Goal: Navigation & Orientation: Understand site structure

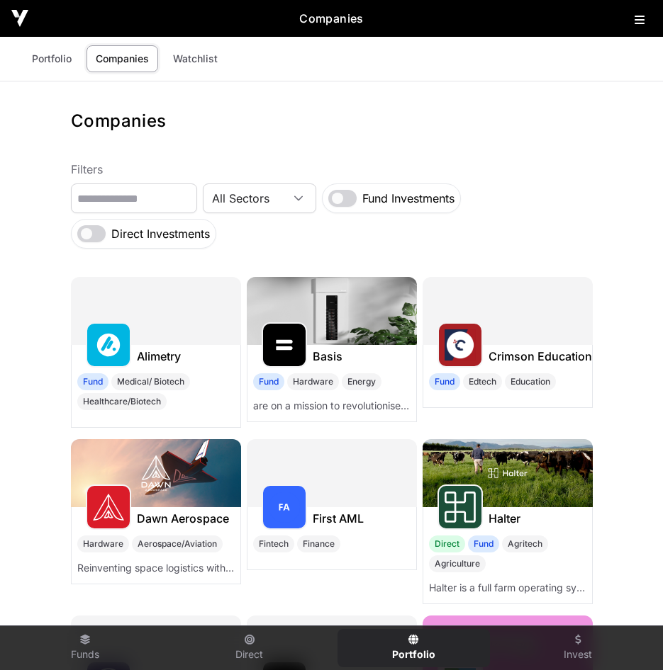
click at [624, 24] on h2 "Companies" at bounding box center [331, 18] width 606 height 17
click at [634, 23] on icon at bounding box center [639, 19] width 10 height 11
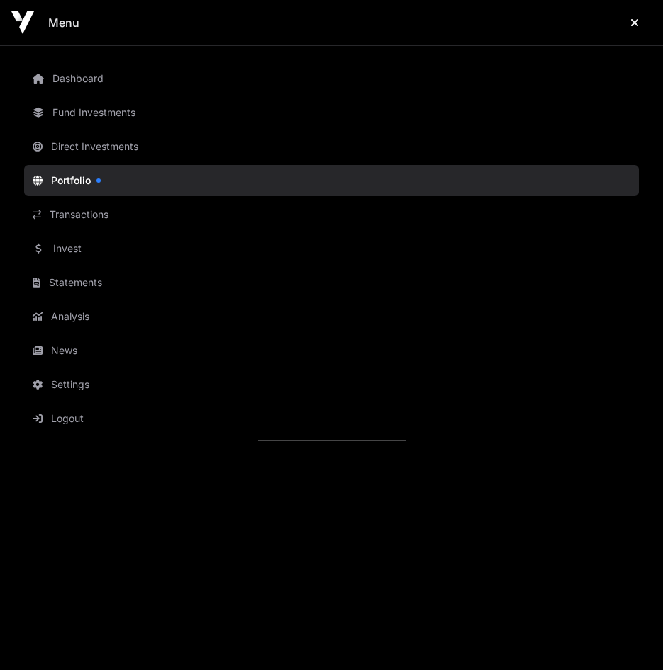
click at [79, 179] on link "Portfolio" at bounding box center [331, 180] width 614 height 31
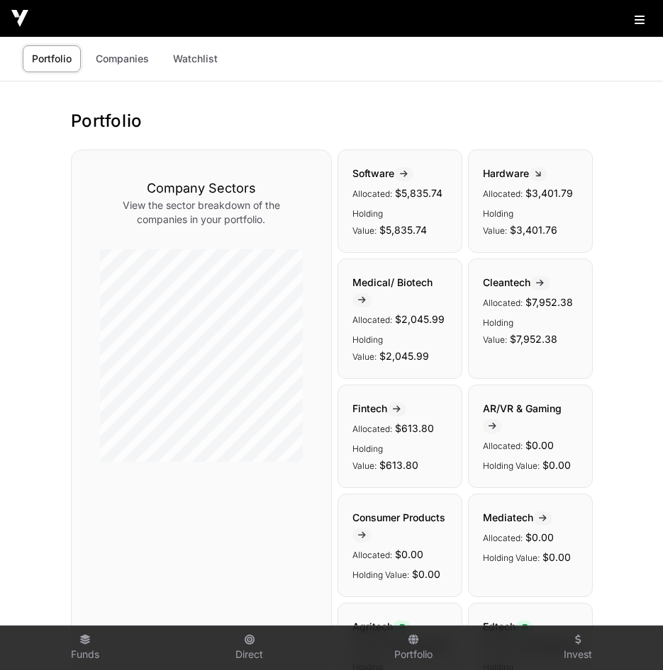
click at [100, 64] on link "Companies" at bounding box center [122, 58] width 72 height 27
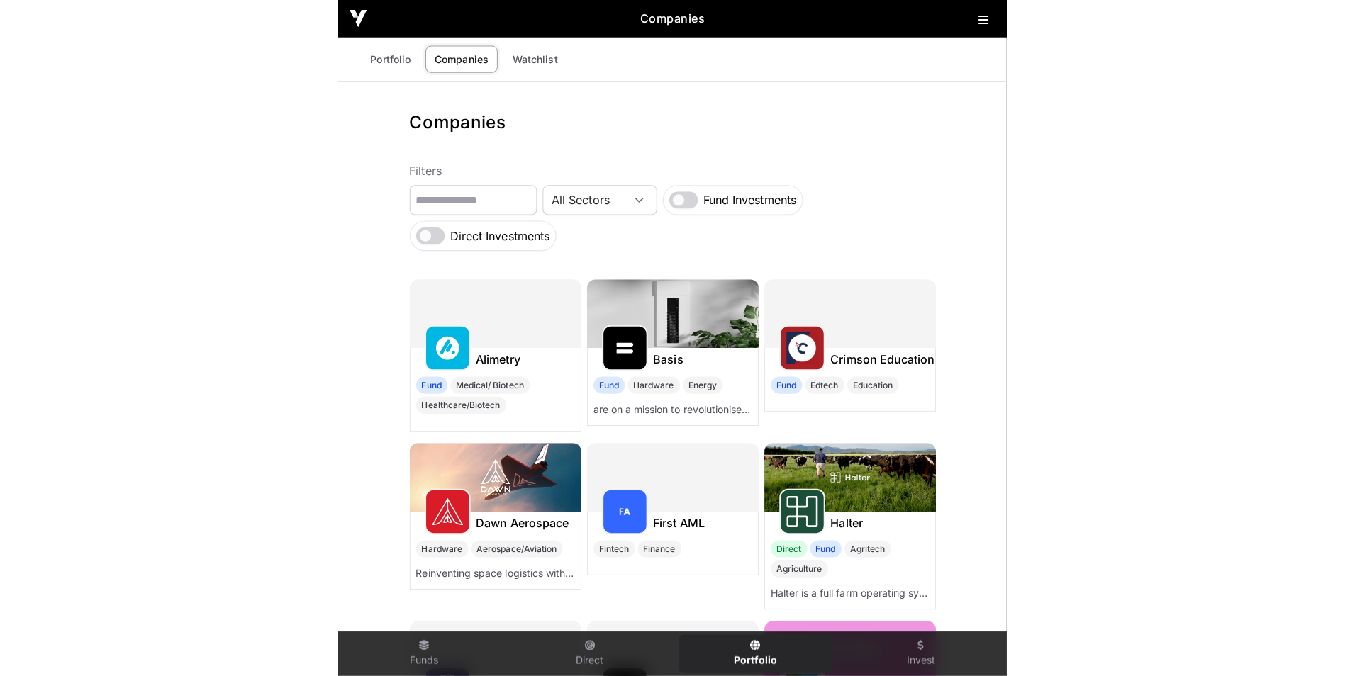
scroll to position [183, 0]
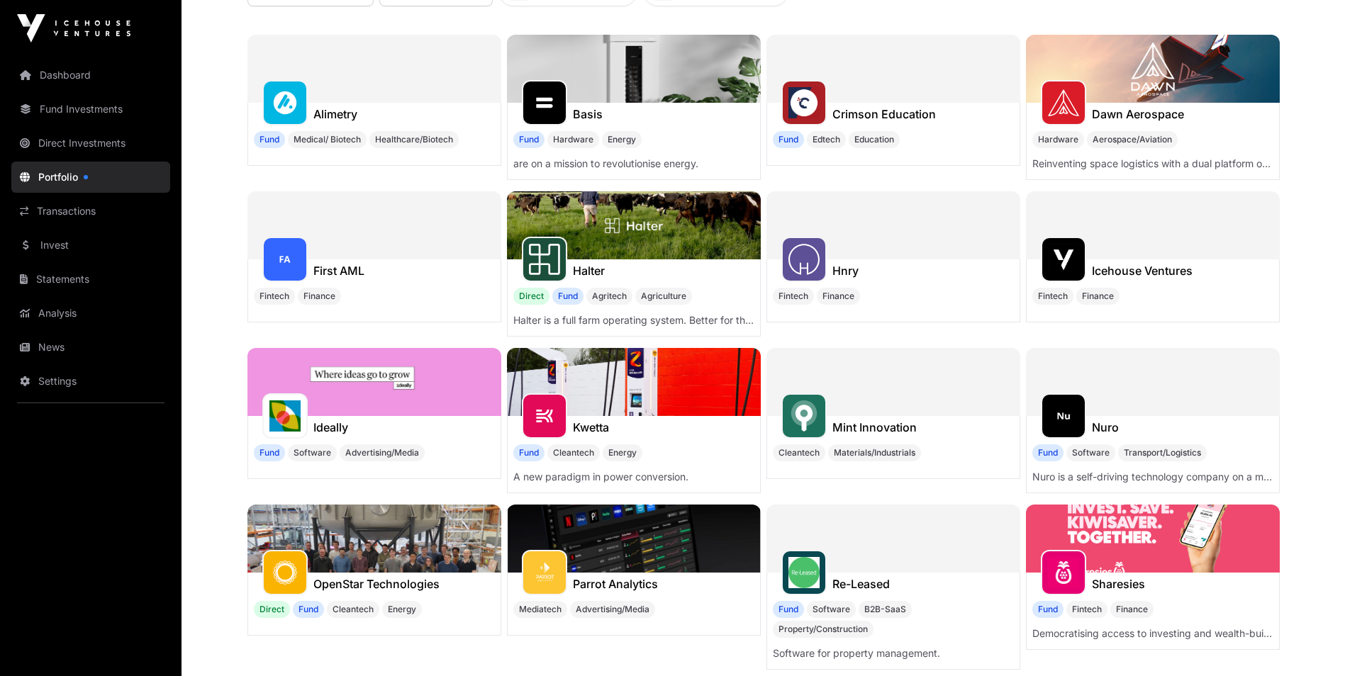
click at [77, 208] on link "Transactions" at bounding box center [90, 211] width 159 height 31
click at [67, 244] on link "Invest" at bounding box center [90, 245] width 159 height 31
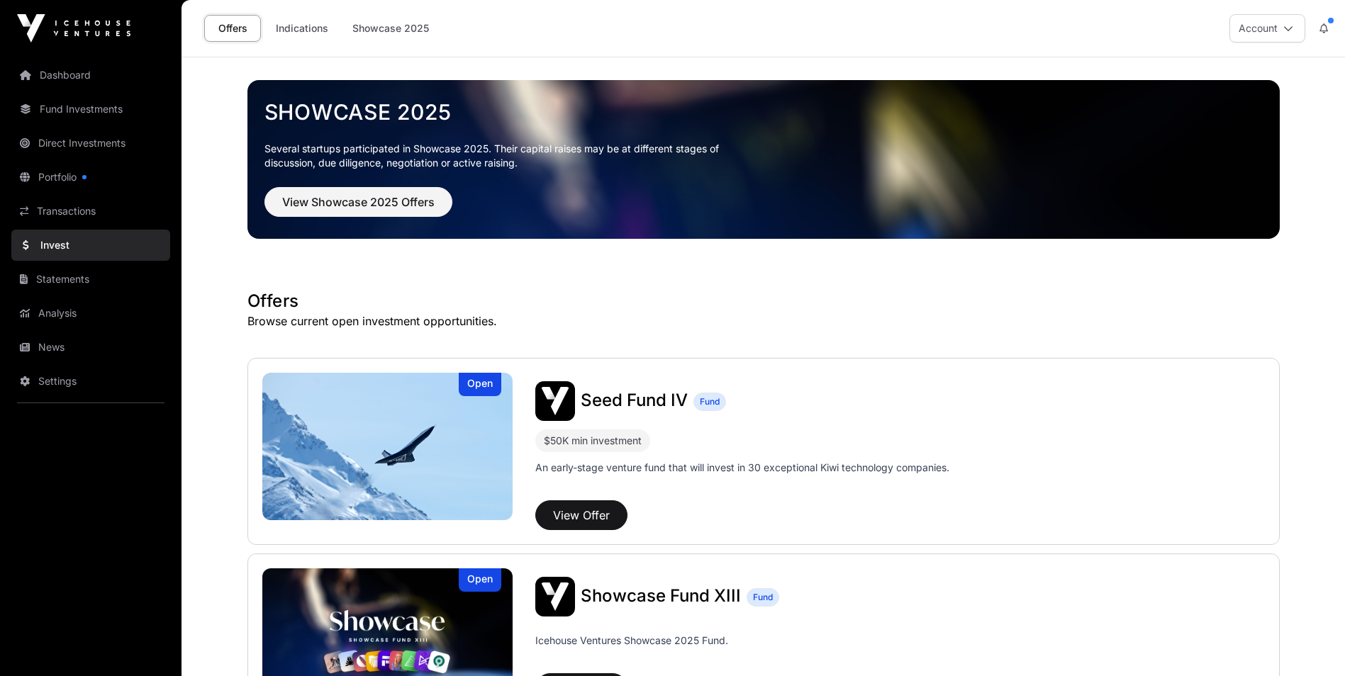
click at [91, 142] on link "Direct Investments" at bounding box center [90, 143] width 159 height 31
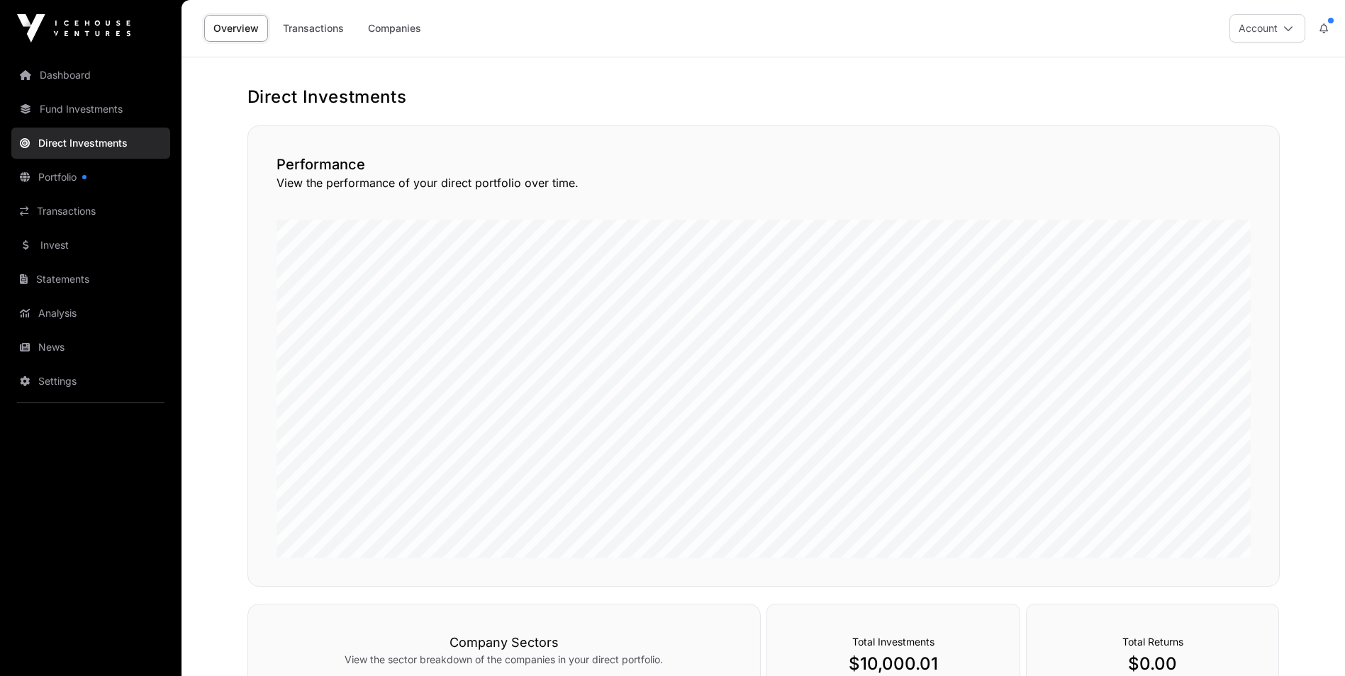
click at [88, 123] on link "Fund Investments" at bounding box center [90, 109] width 159 height 31
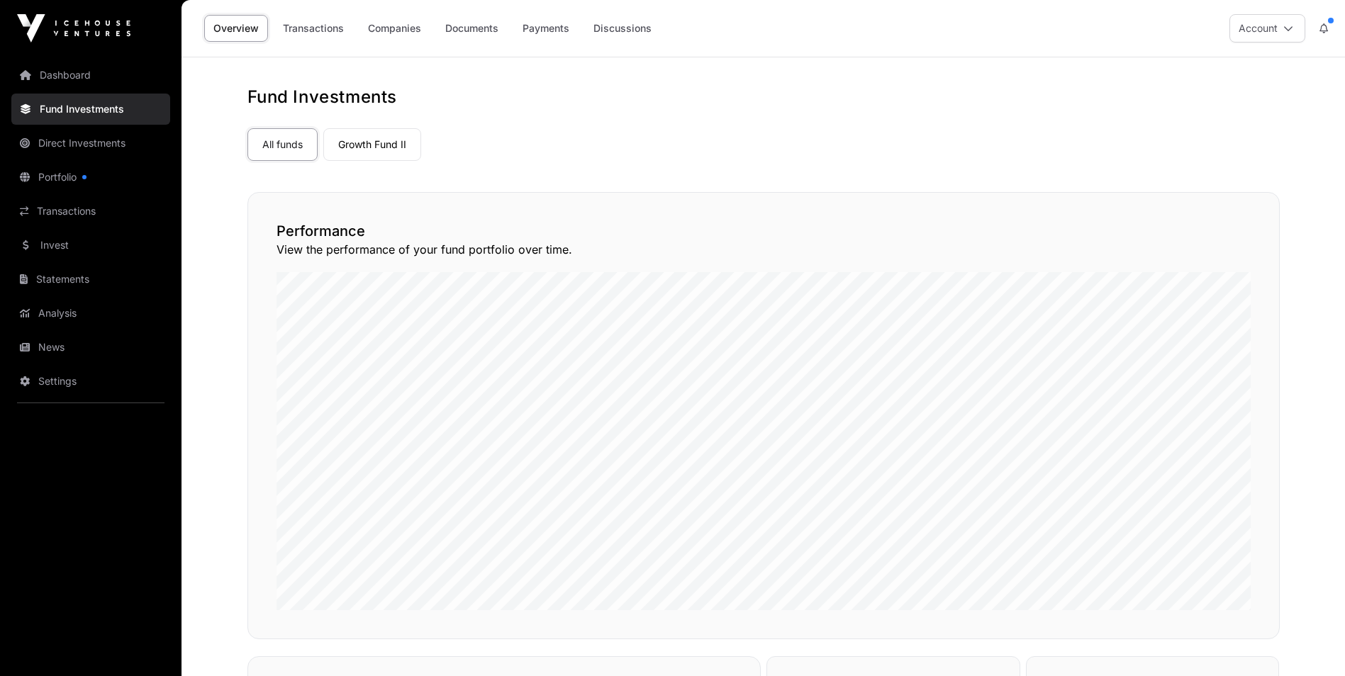
click at [308, 35] on link "Transactions" at bounding box center [313, 28] width 79 height 27
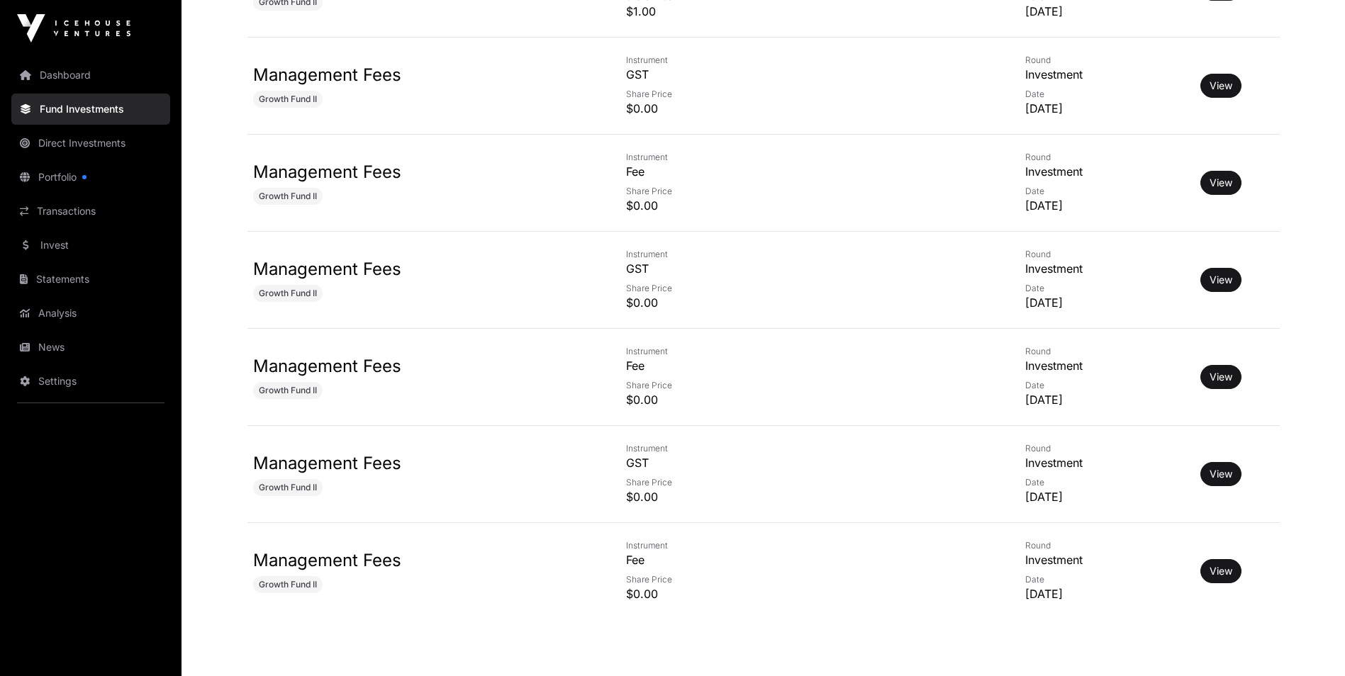
scroll to position [6014, 0]
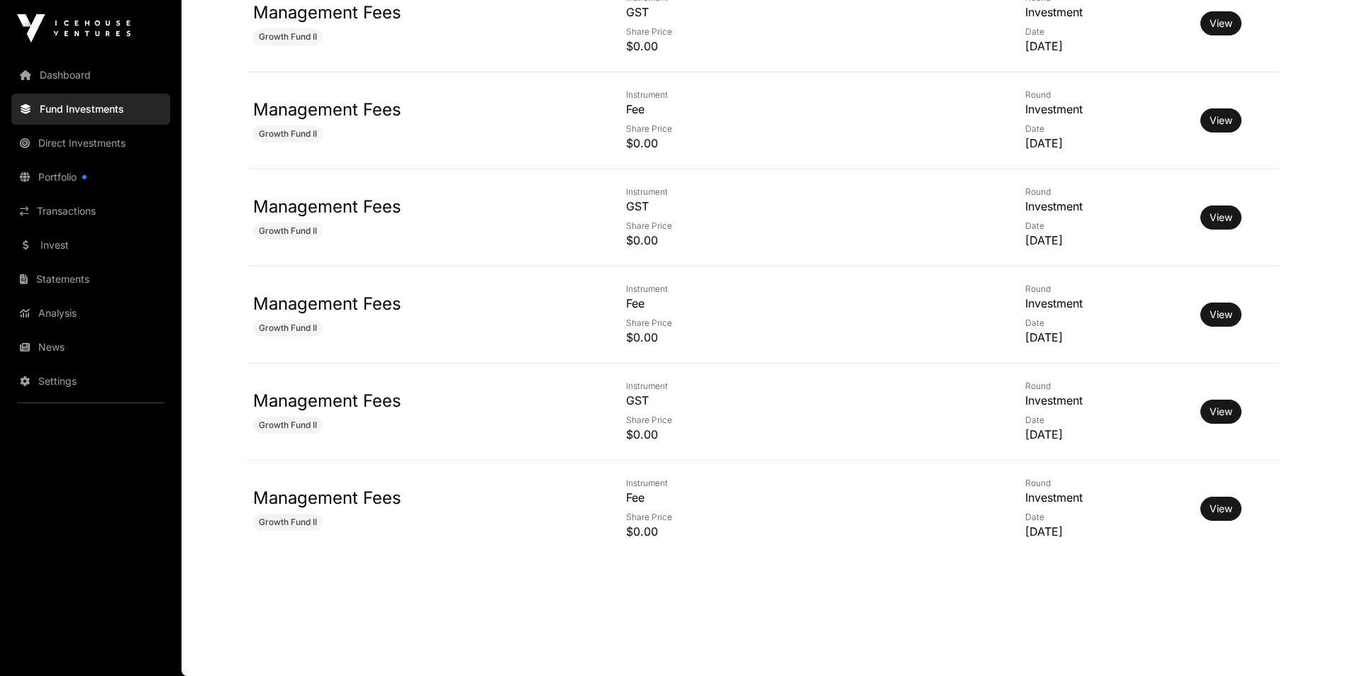
click at [57, 241] on link "Invest" at bounding box center [90, 245] width 159 height 31
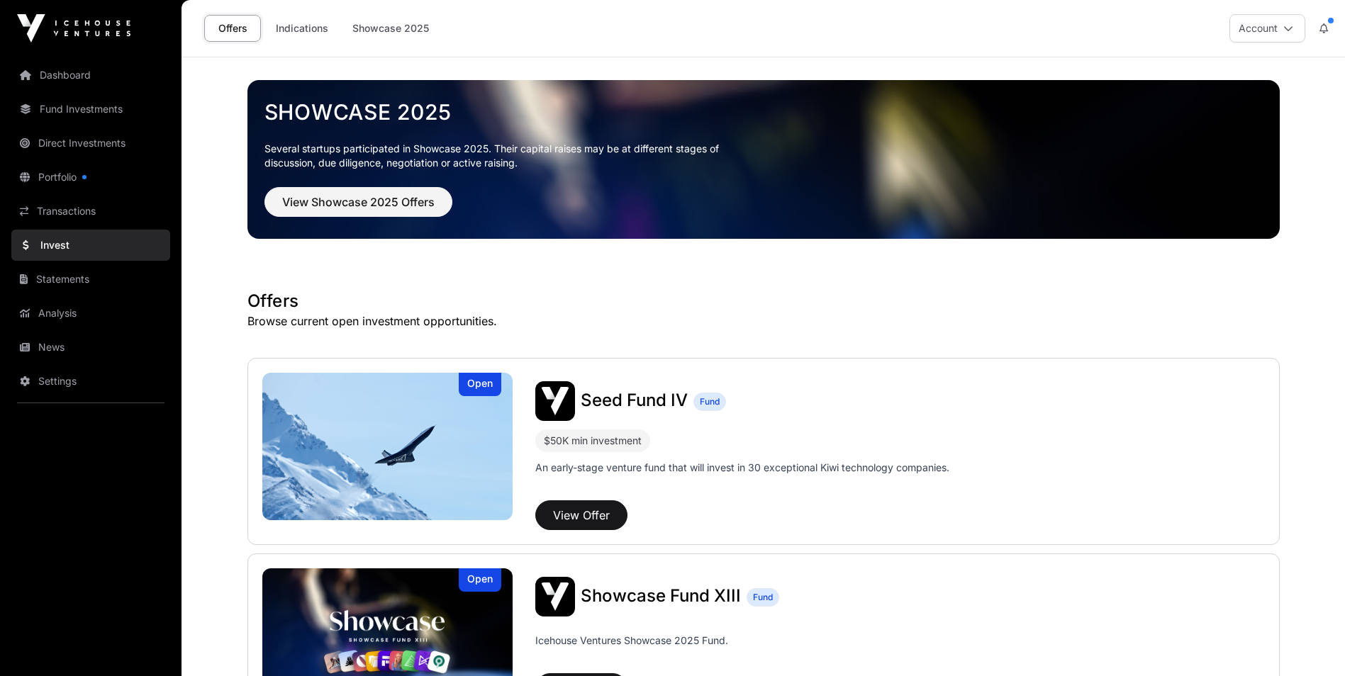
click at [59, 279] on link "Statements" at bounding box center [90, 279] width 159 height 31
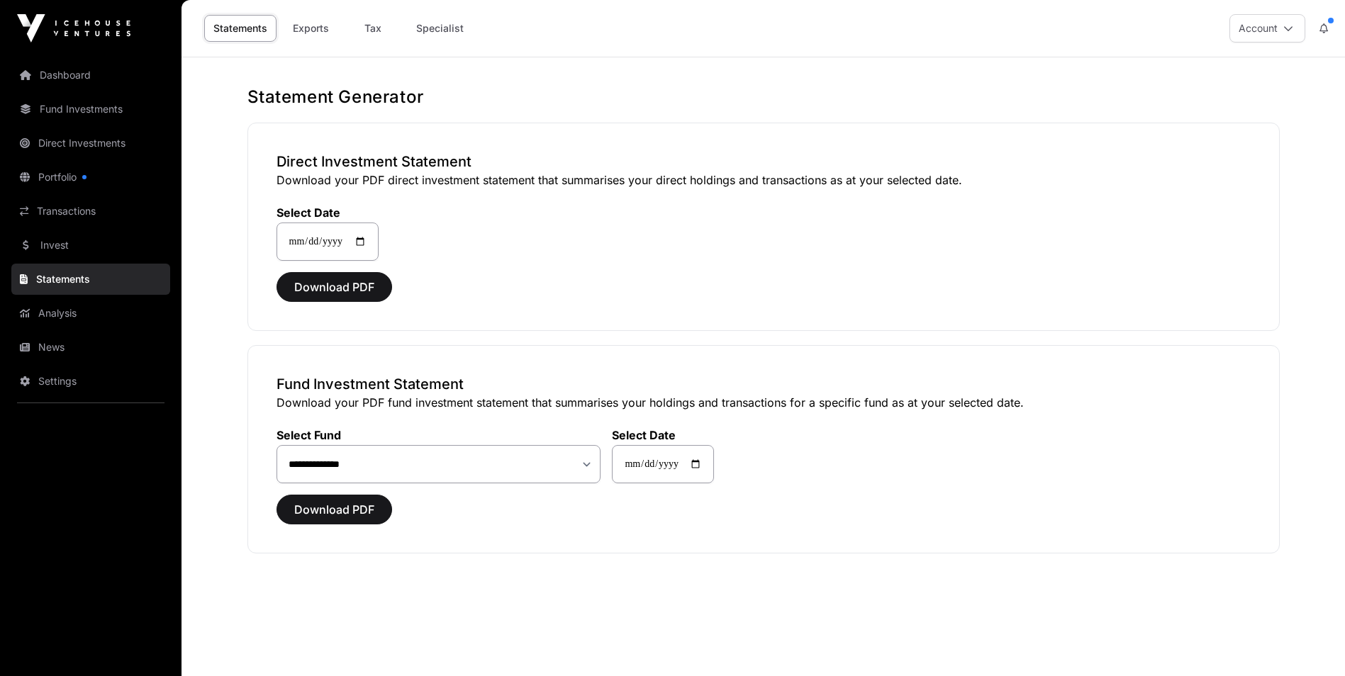
click at [55, 206] on link "Transactions" at bounding box center [90, 211] width 159 height 31
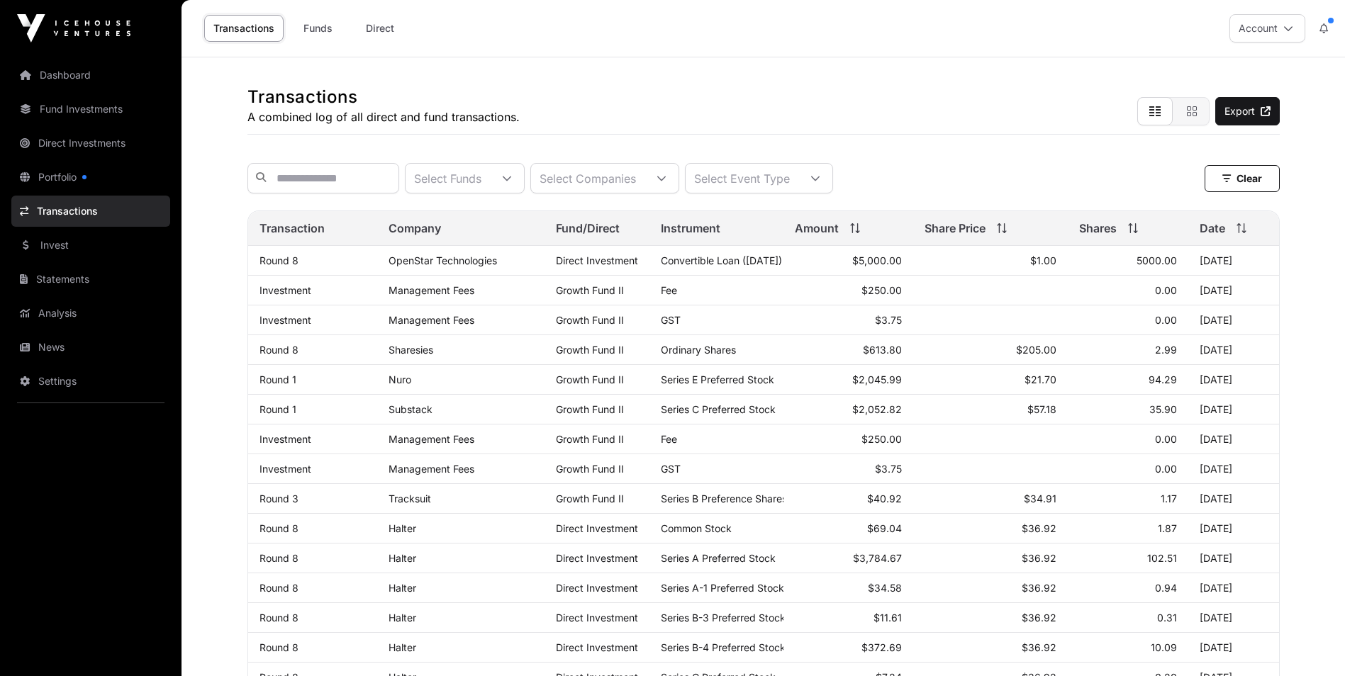
click at [72, 74] on link "Dashboard" at bounding box center [90, 75] width 159 height 31
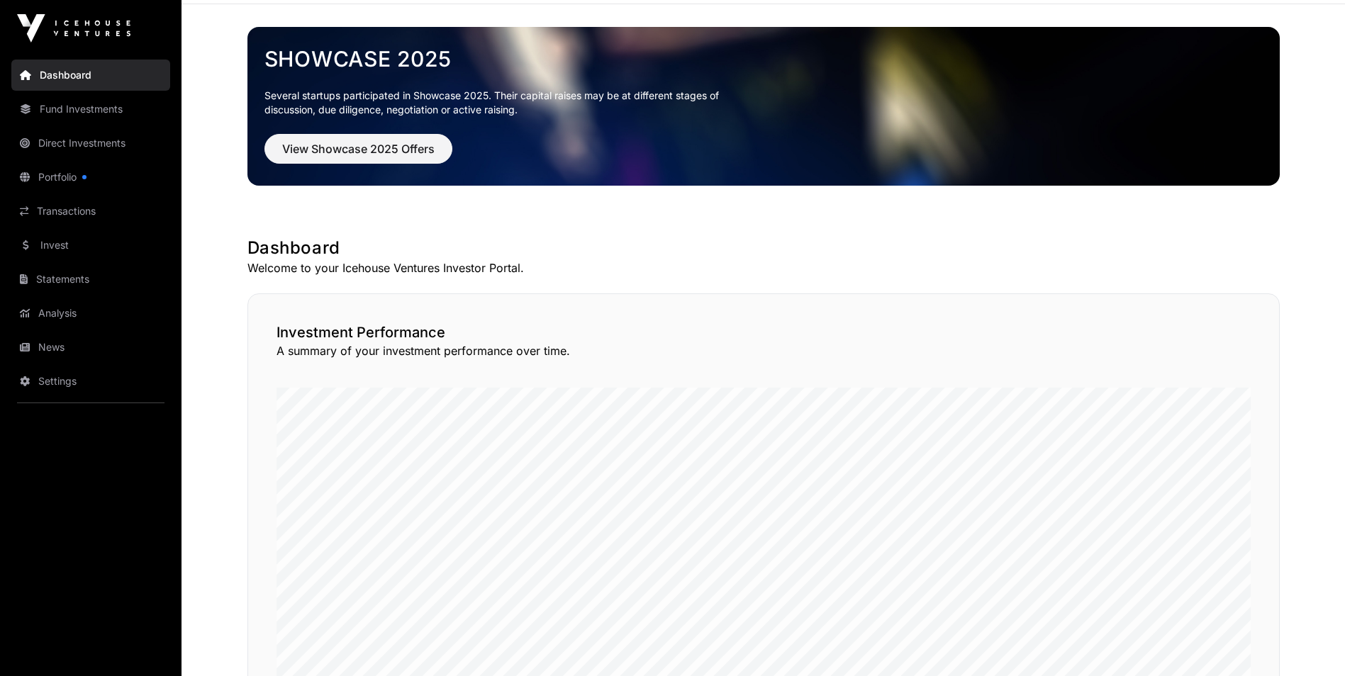
scroll to position [213, 0]
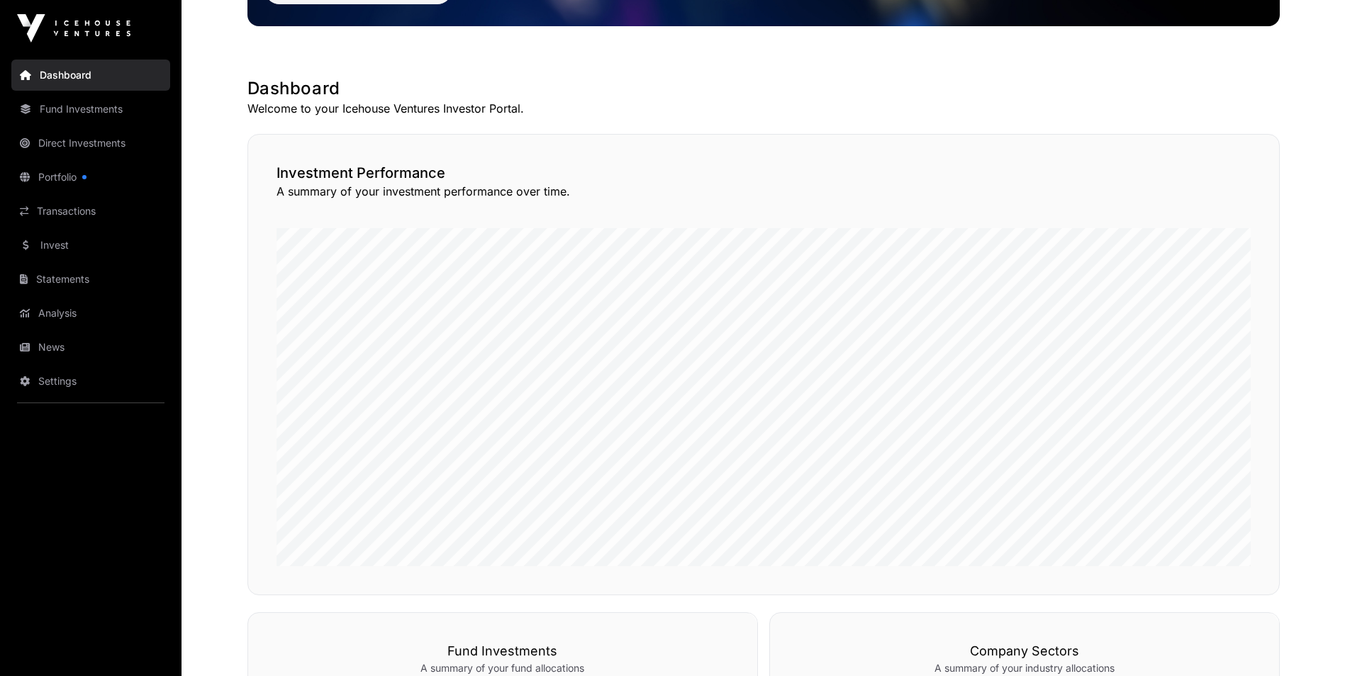
click at [99, 111] on link "Fund Investments" at bounding box center [90, 109] width 159 height 31
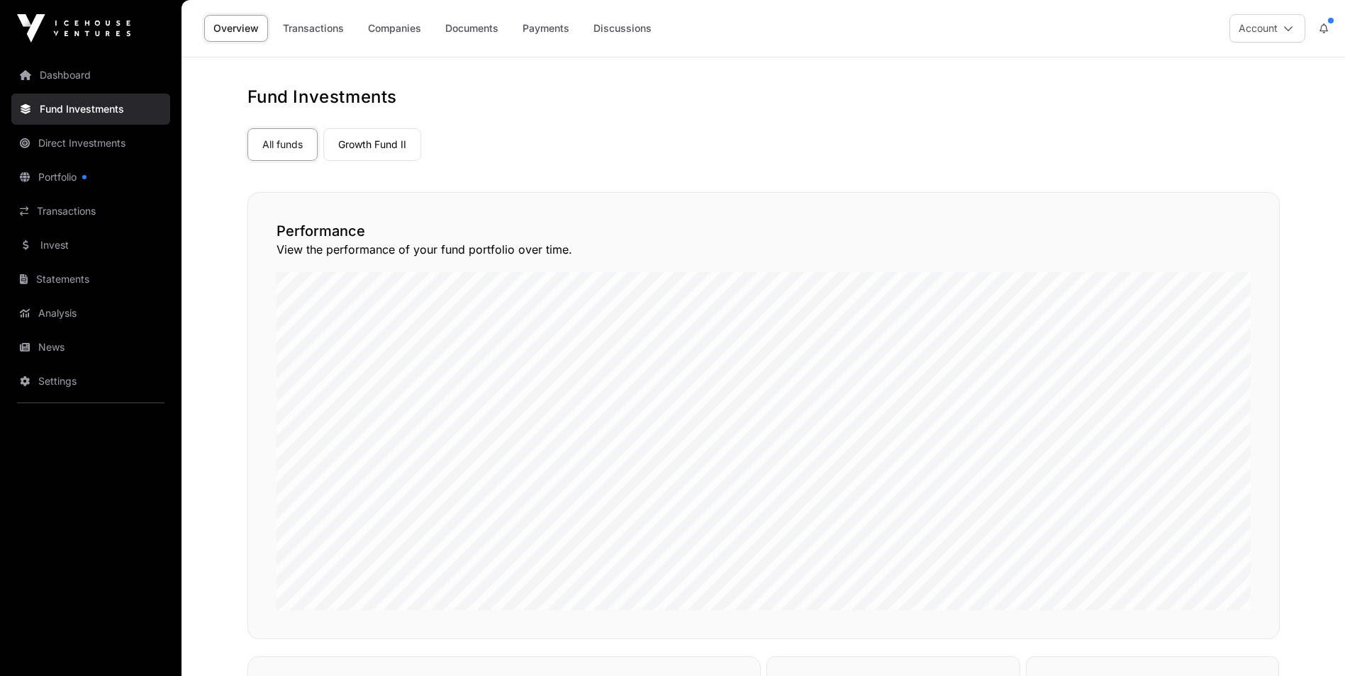
click at [82, 147] on link "Direct Investments" at bounding box center [90, 143] width 159 height 31
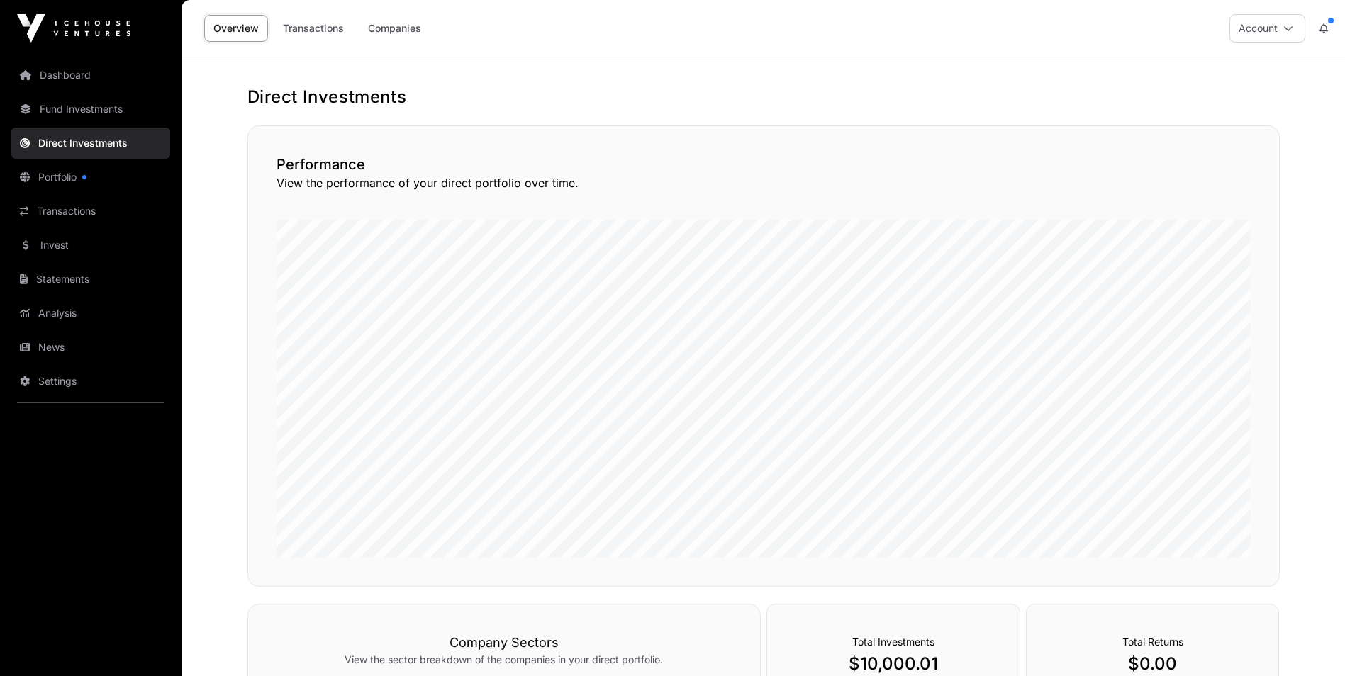
click at [66, 177] on link "Portfolio" at bounding box center [90, 177] width 159 height 31
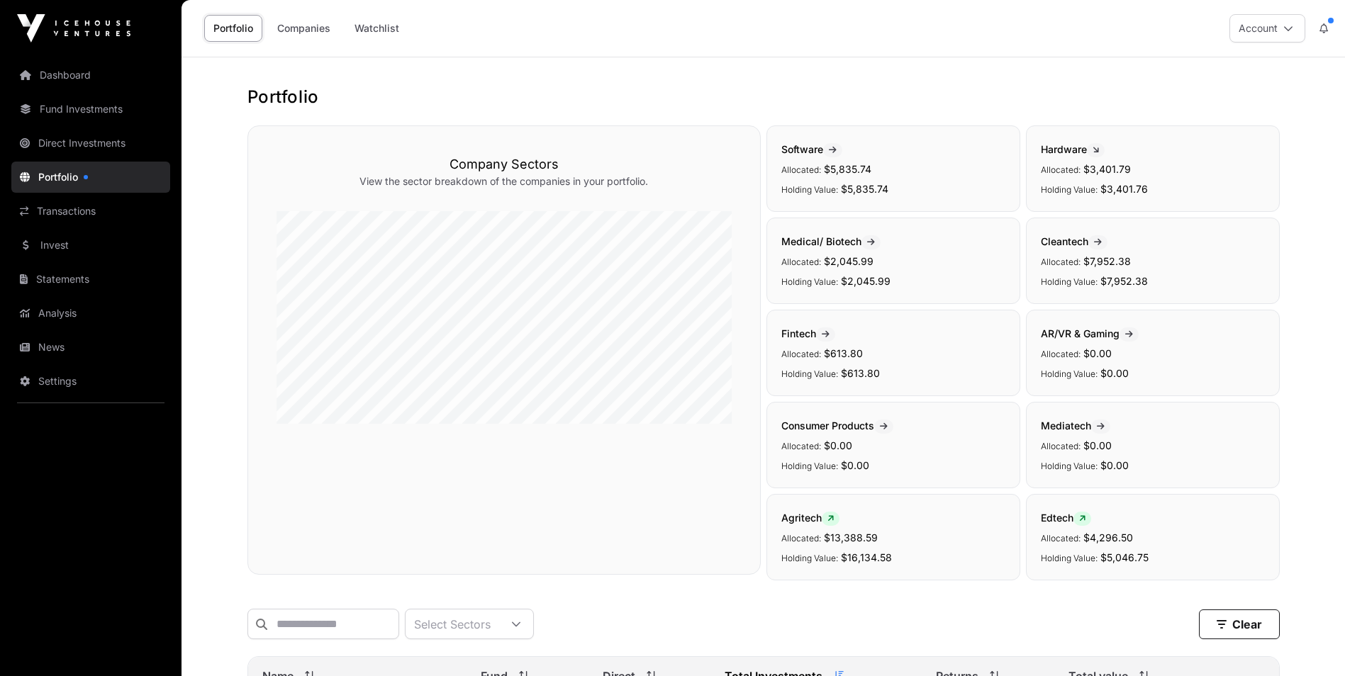
click at [60, 147] on link "Direct Investments" at bounding box center [90, 143] width 159 height 31
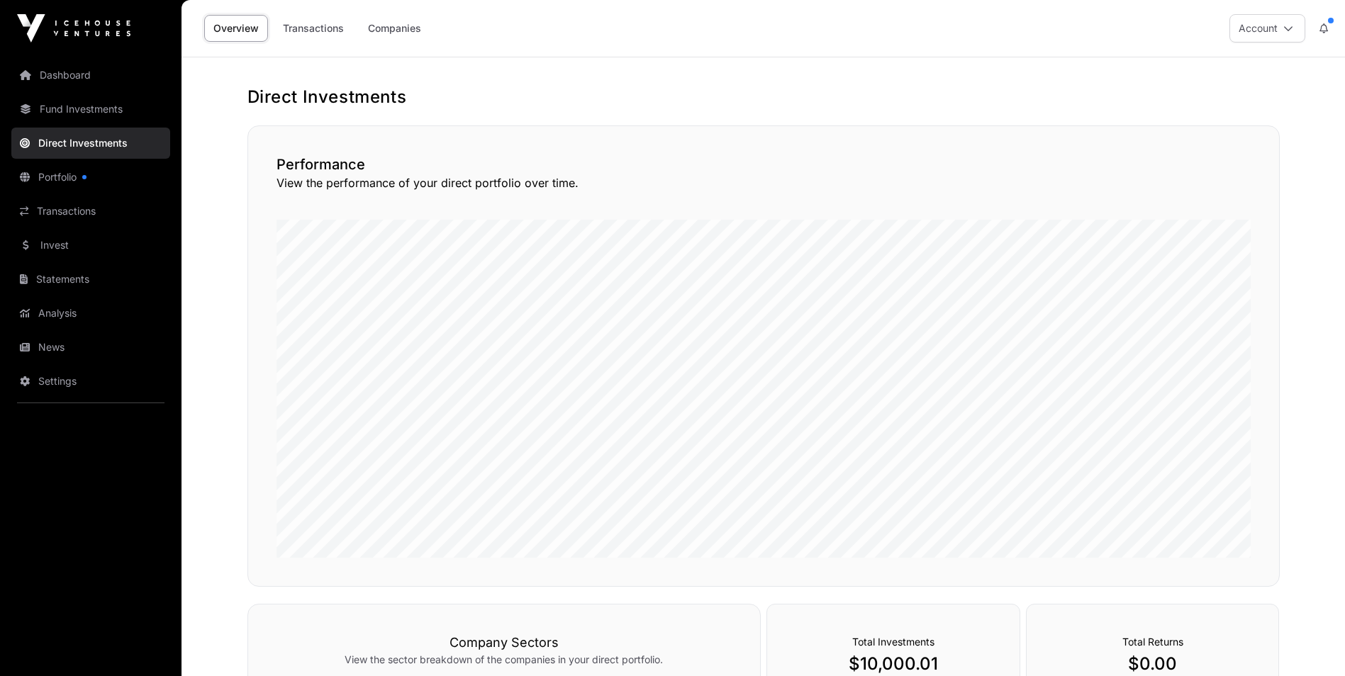
click at [391, 31] on link "Companies" at bounding box center [395, 28] width 72 height 27
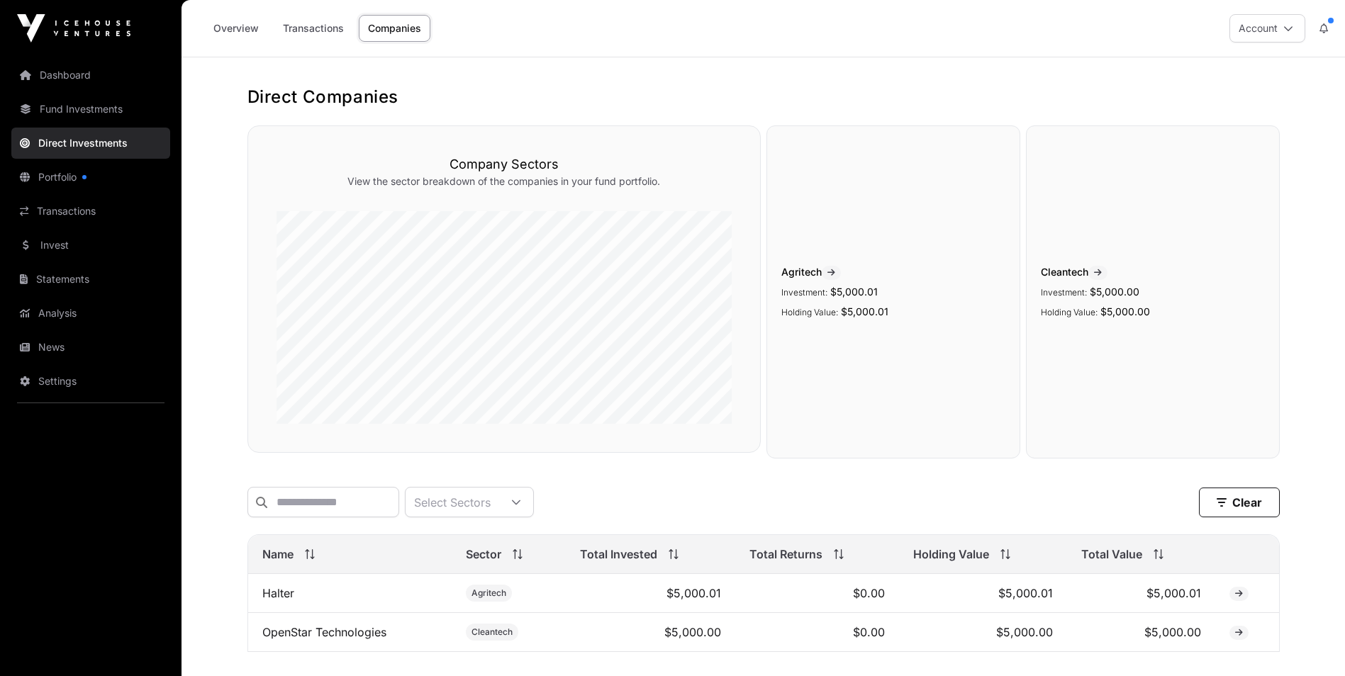
scroll to position [105, 0]
